Goal: Transaction & Acquisition: Purchase product/service

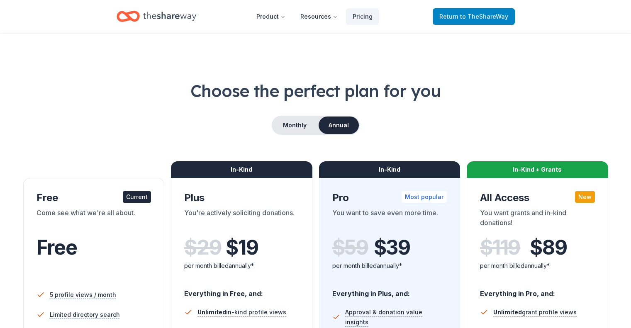
click at [455, 18] on span "Return to TheShareWay" at bounding box center [473, 17] width 69 height 10
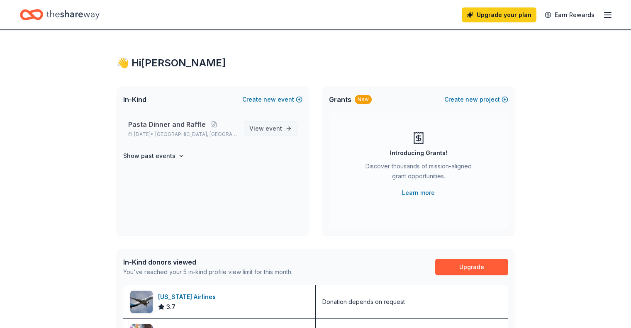
click at [269, 127] on span "event" at bounding box center [273, 128] width 17 height 7
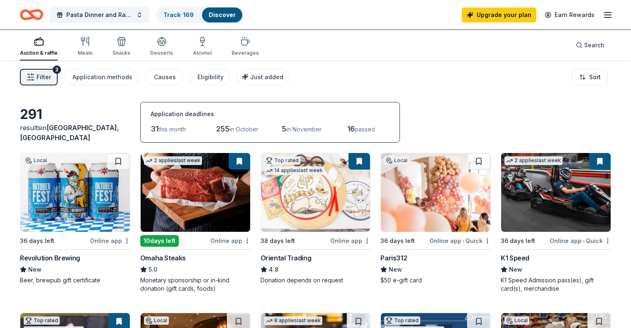
click at [514, 220] on img at bounding box center [556, 192] width 110 height 79
